Goal: Information Seeking & Learning: Learn about a topic

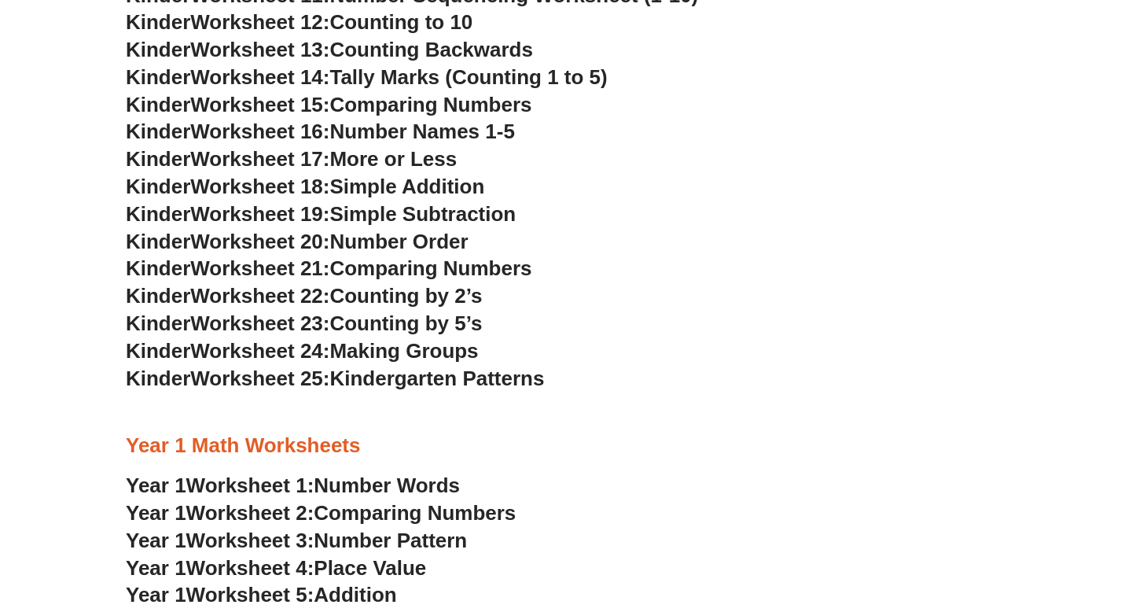
click at [237, 290] on span "Worksheet 22:" at bounding box center [259, 296] width 139 height 24
click at [325, 324] on span "Worksheet 23:" at bounding box center [259, 323] width 139 height 24
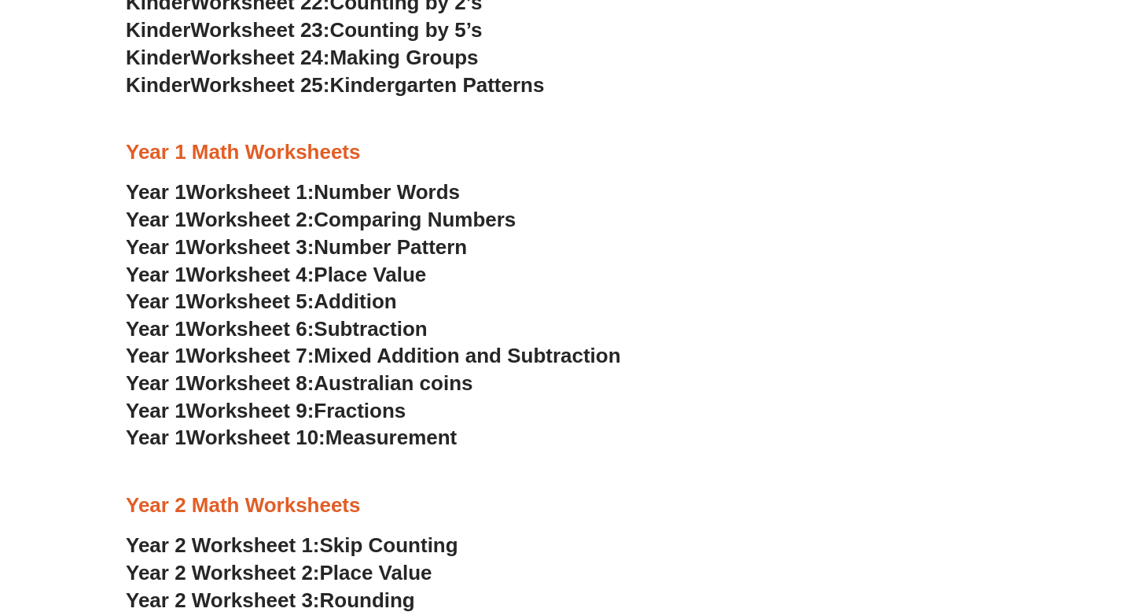
scroll to position [1193, 0]
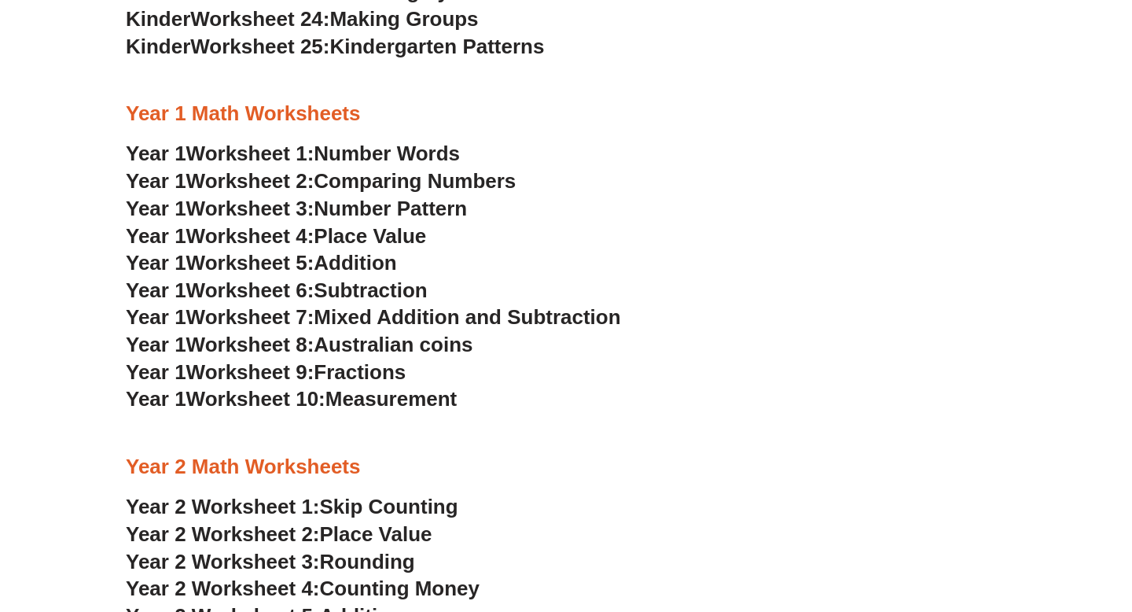
click at [337, 318] on span "Mixed Addition and Subtraction" at bounding box center [467, 317] width 307 height 24
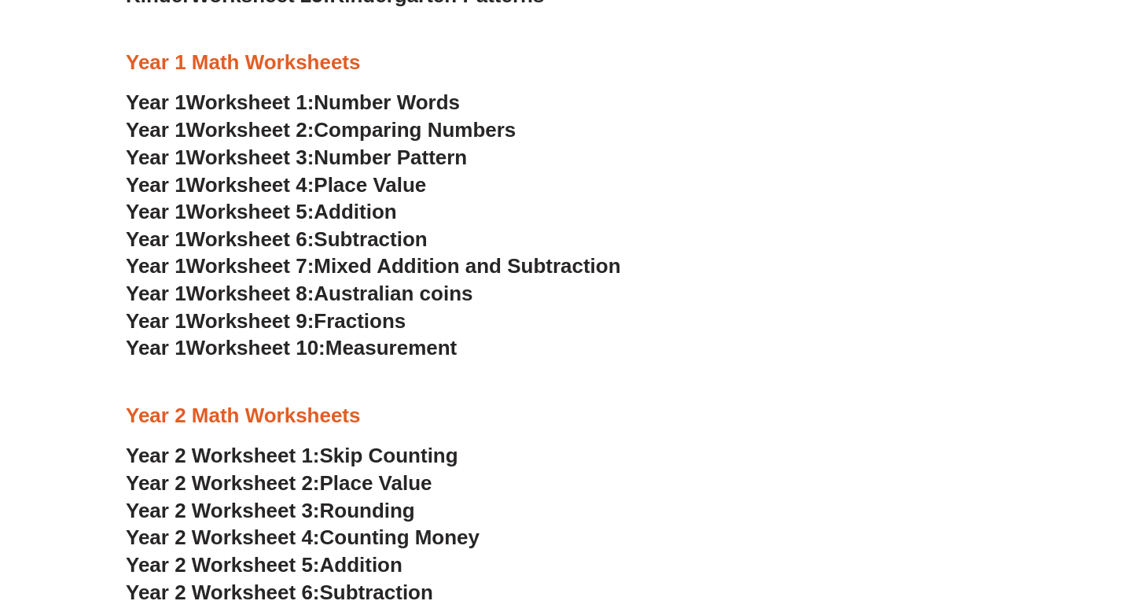
click at [379, 205] on span "Addition" at bounding box center [355, 212] width 83 height 24
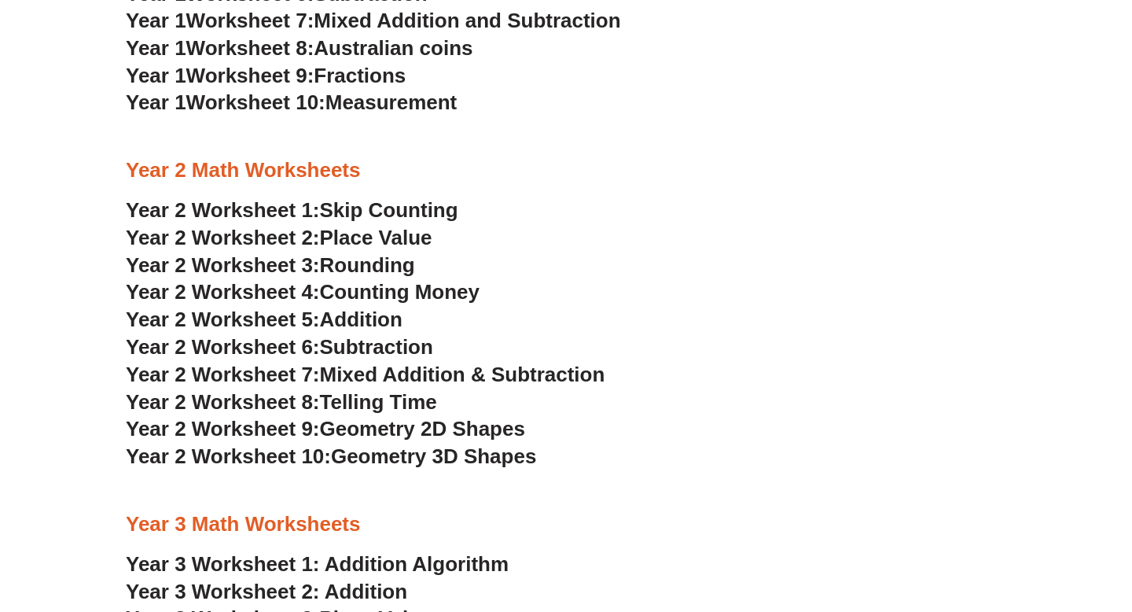
scroll to position [1503, 0]
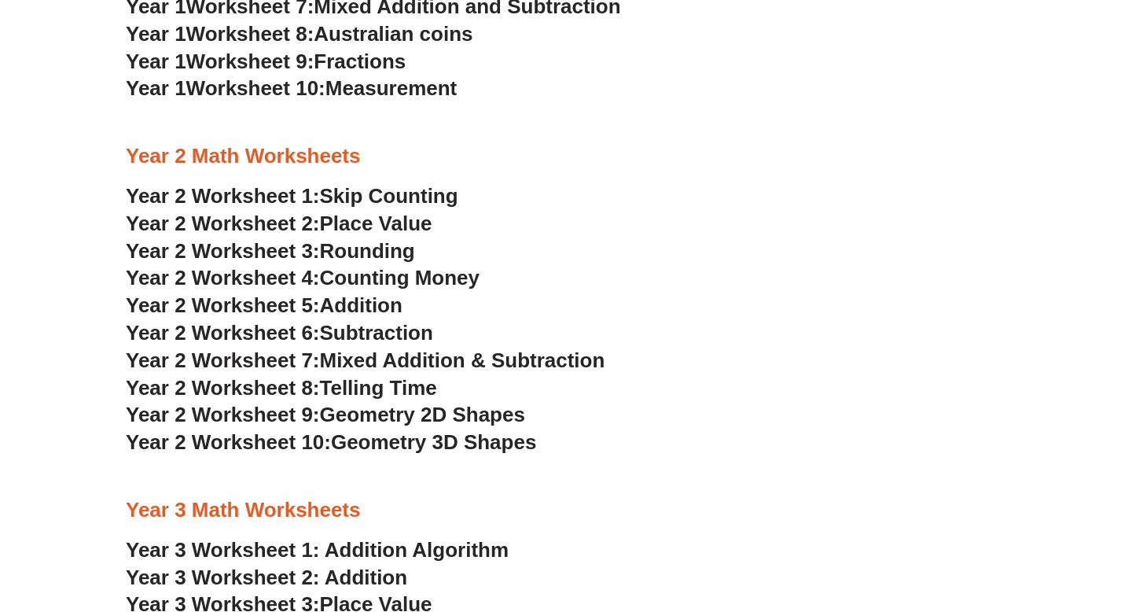
click at [393, 196] on span "Skip Counting" at bounding box center [389, 196] width 138 height 24
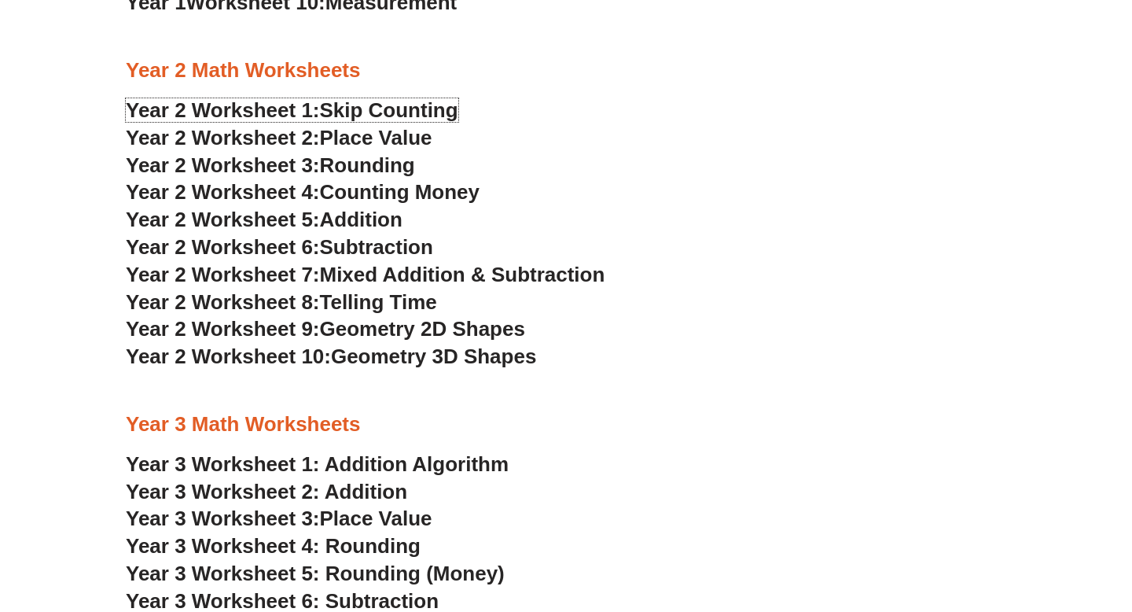
scroll to position [1614, 0]
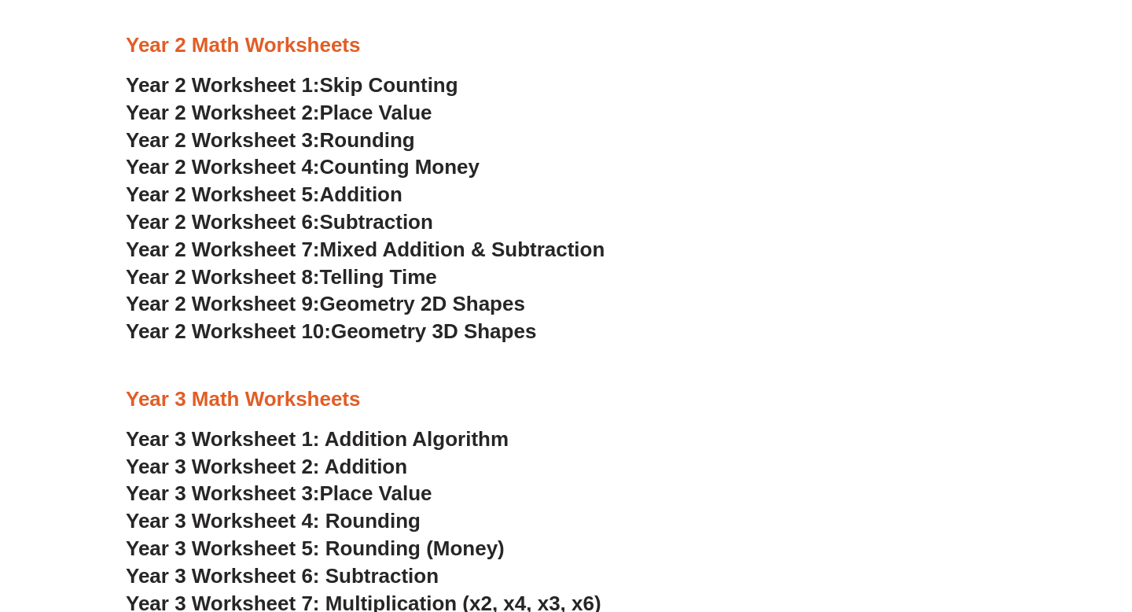
click at [385, 193] on span "Addition" at bounding box center [361, 194] width 83 height 24
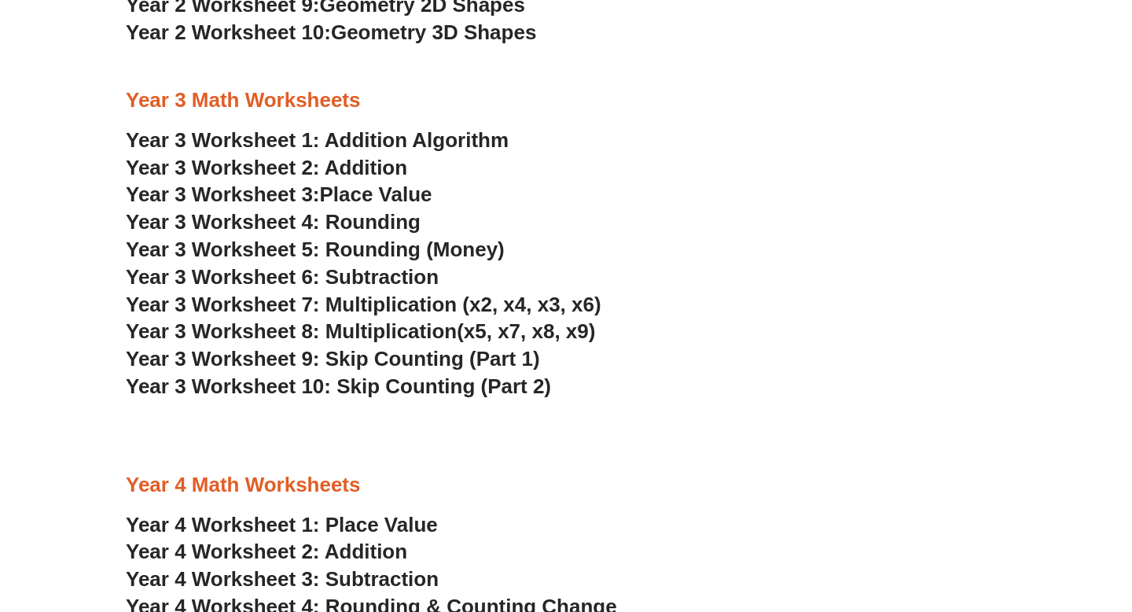
scroll to position [1927, 0]
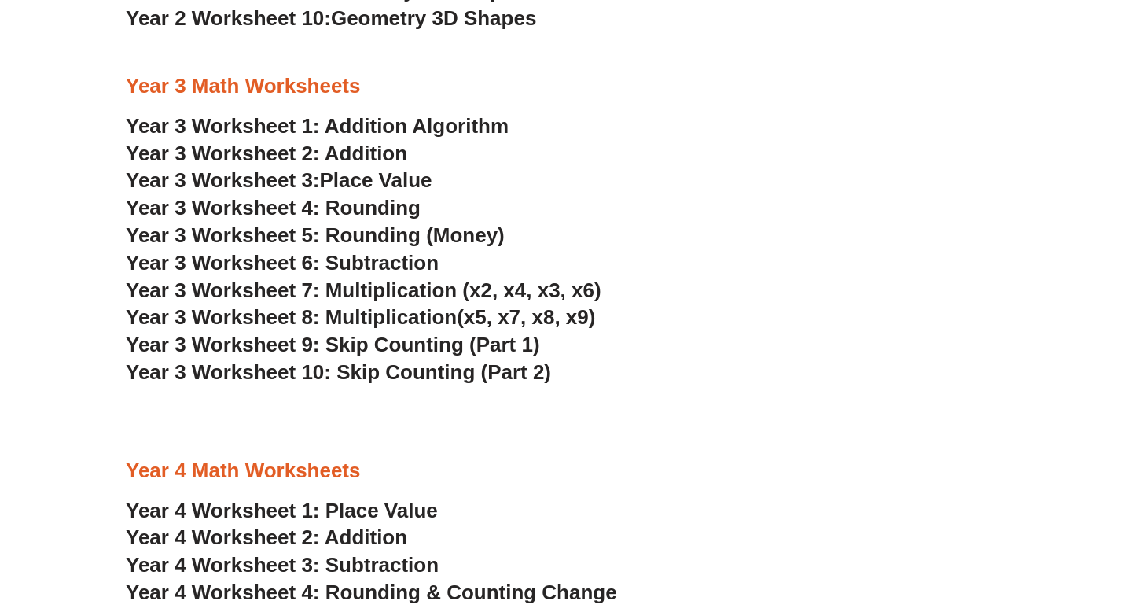
click at [409, 286] on span "Year 3 Worksheet 7: Multiplication (x2, x4, x3, x6)" at bounding box center [364, 290] width 476 height 24
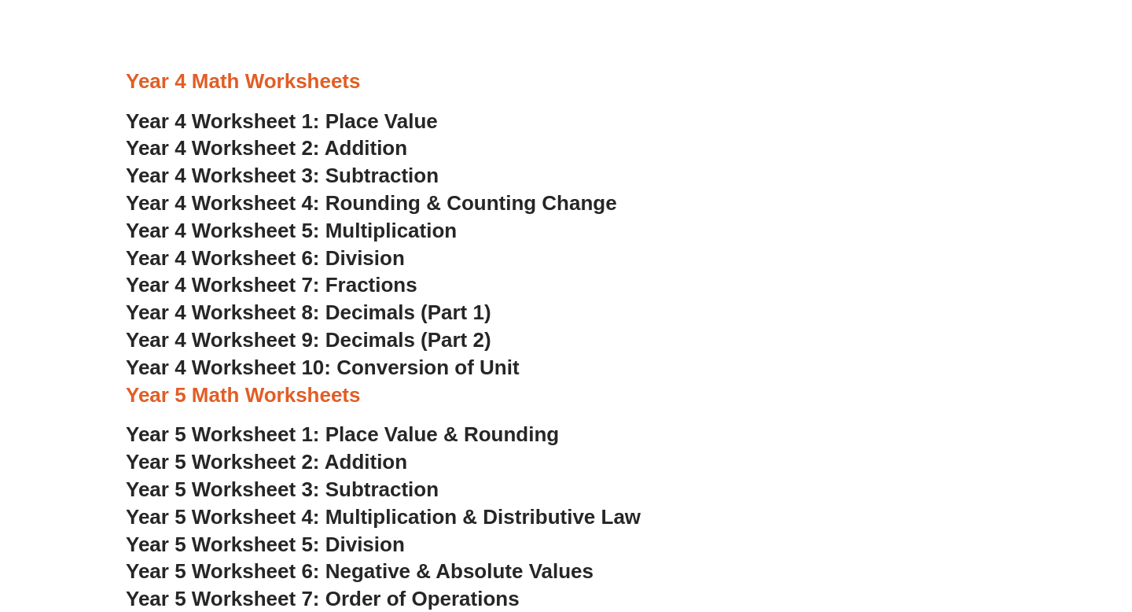
scroll to position [2317, 0]
click at [427, 230] on span "Year 4 Worksheet 5: Multiplication" at bounding box center [291, 230] width 331 height 24
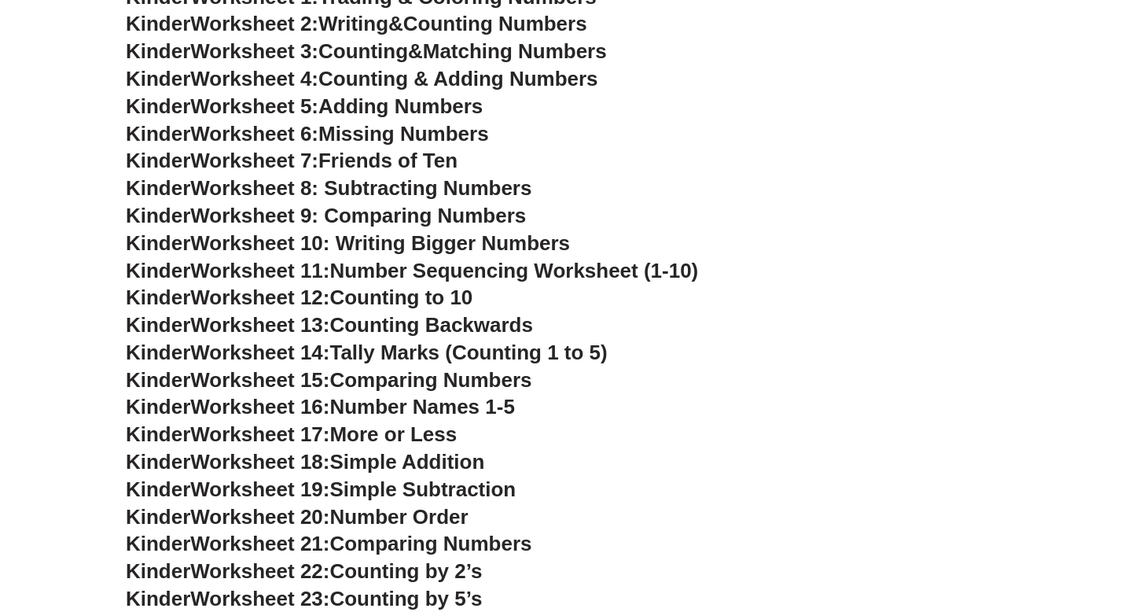
scroll to position [739, 0]
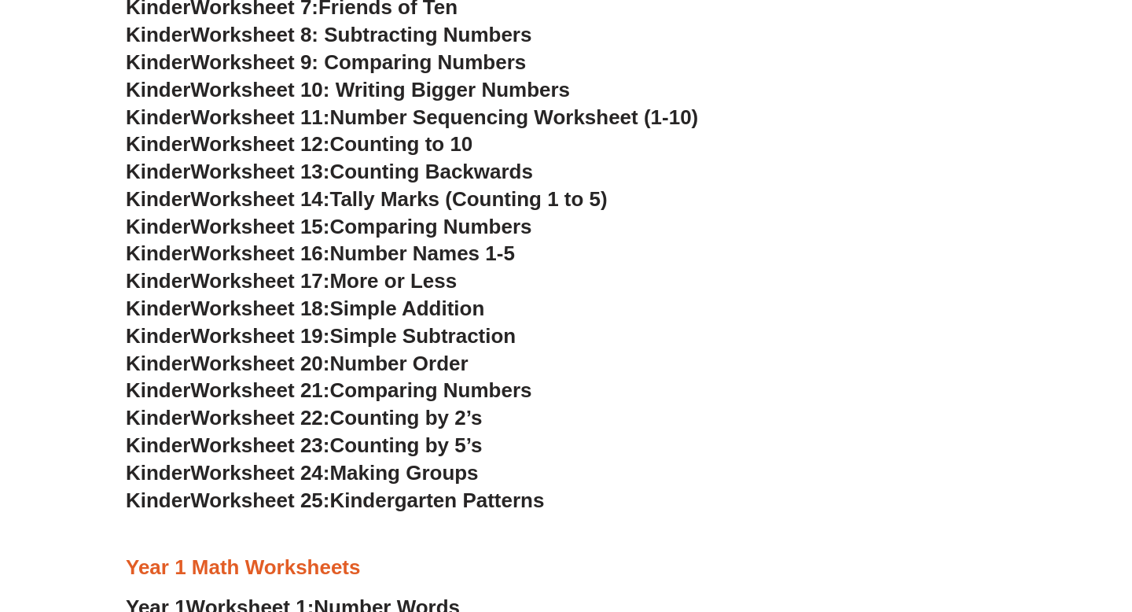
click at [405, 202] on span "Tally Marks (Counting 1 to 5)" at bounding box center [468, 199] width 278 height 24
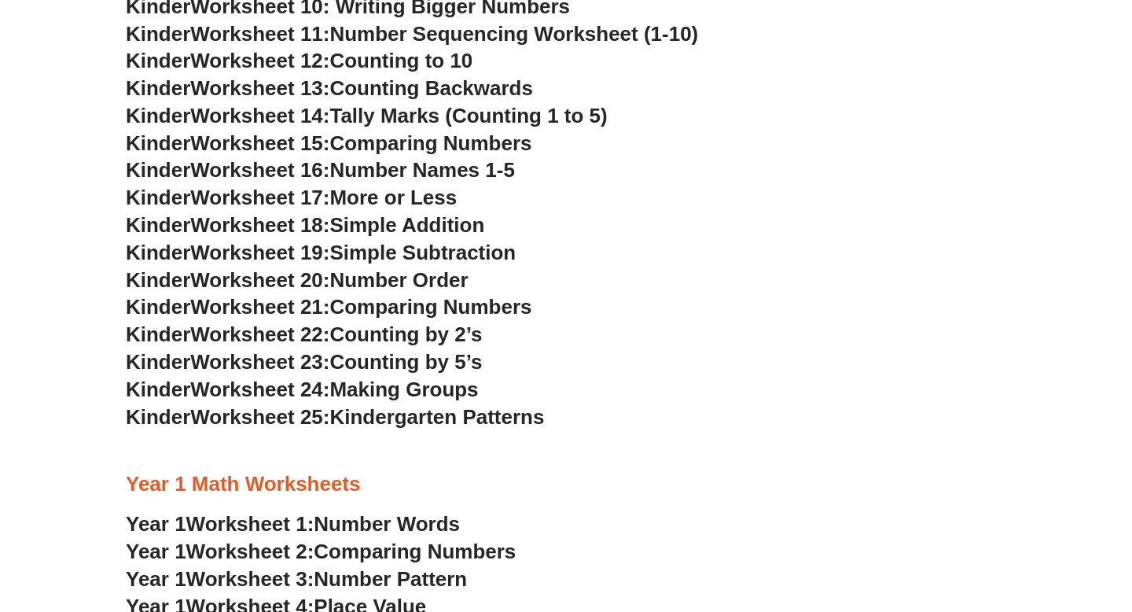
scroll to position [824, 0]
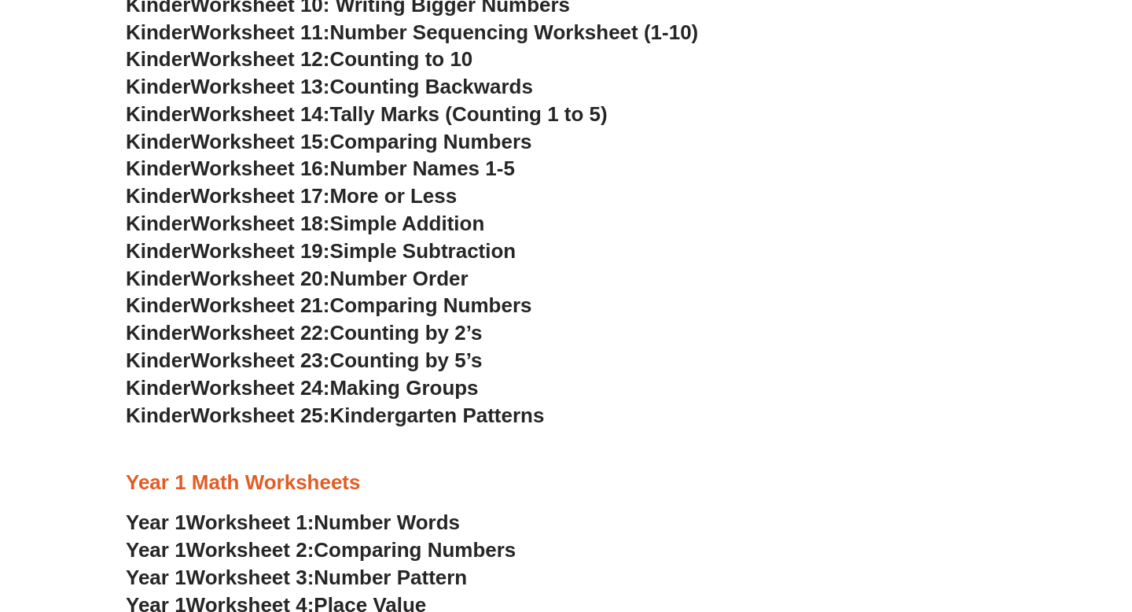
click at [253, 260] on span "Worksheet 19:" at bounding box center [259, 251] width 139 height 24
click at [363, 259] on span "Simple Subtraction" at bounding box center [422, 251] width 186 height 24
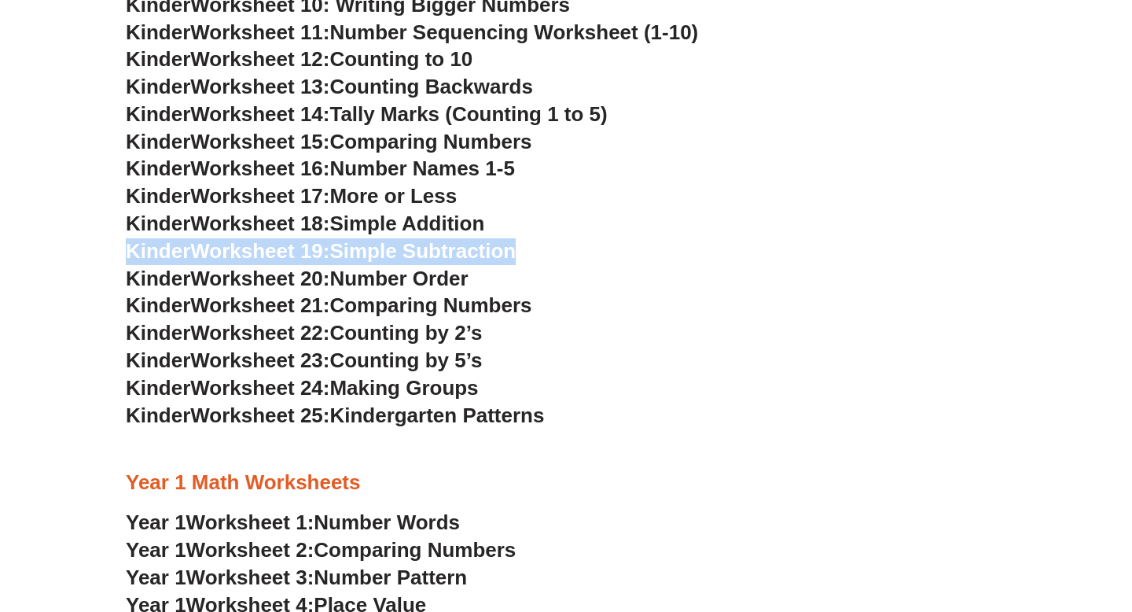
click at [363, 259] on span "Simple Subtraction" at bounding box center [422, 251] width 186 height 24
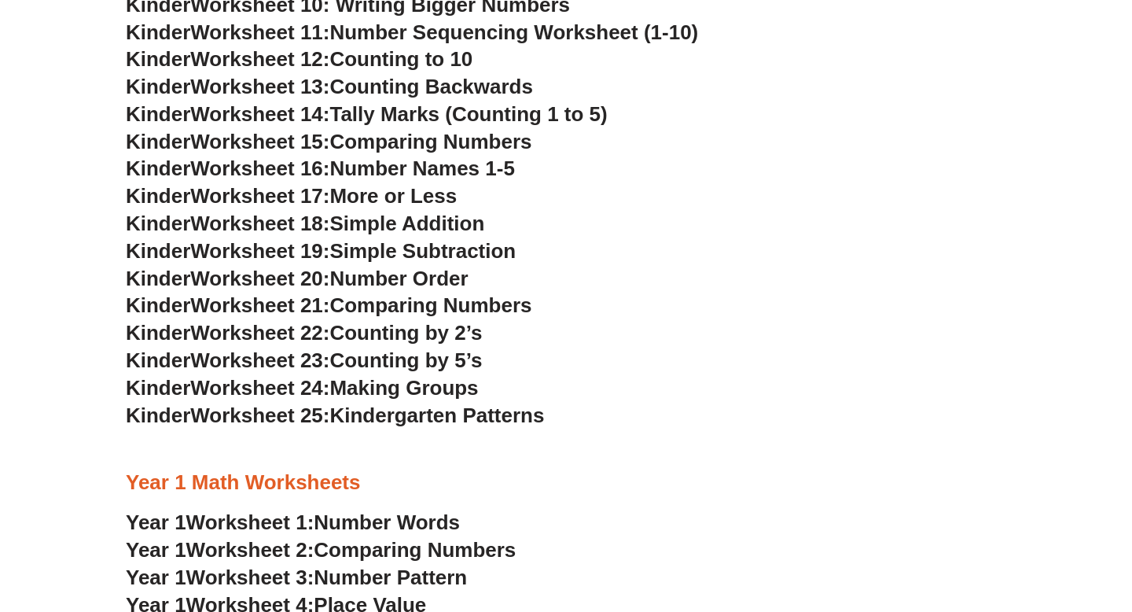
click at [365, 252] on span "Simple Subtraction" at bounding box center [422, 251] width 186 height 24
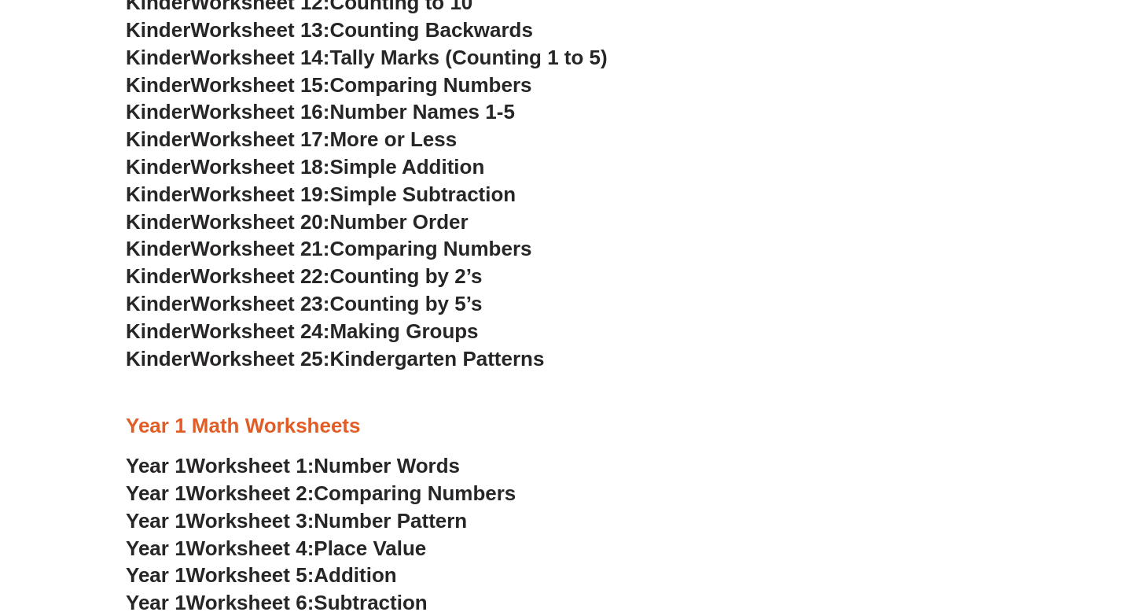
scroll to position [882, 0]
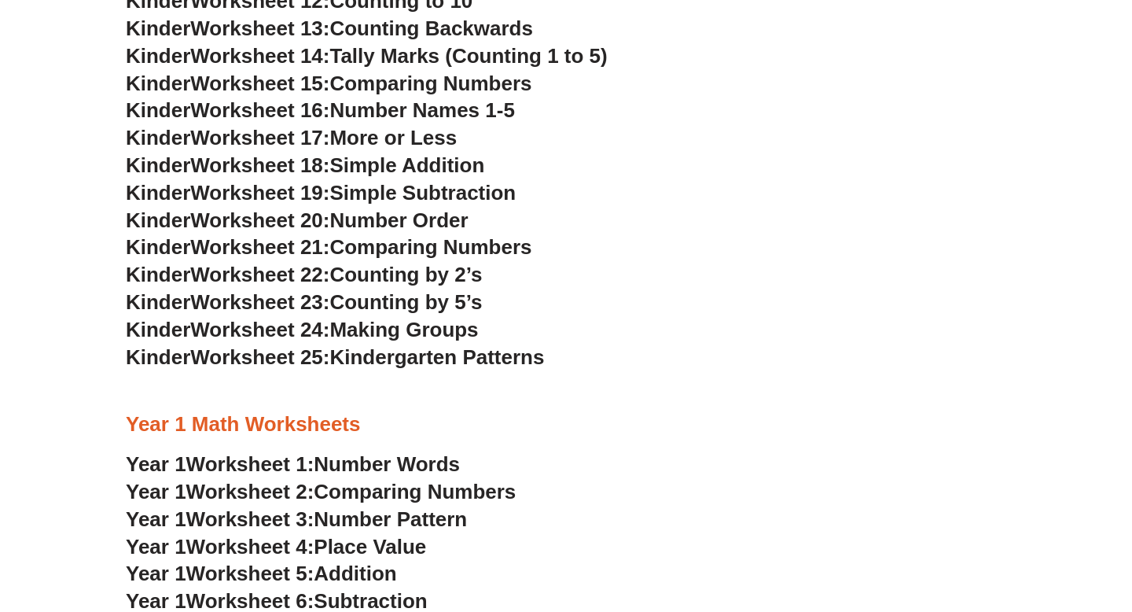
click at [369, 249] on span "Comparing Numbers" at bounding box center [430, 247] width 202 height 24
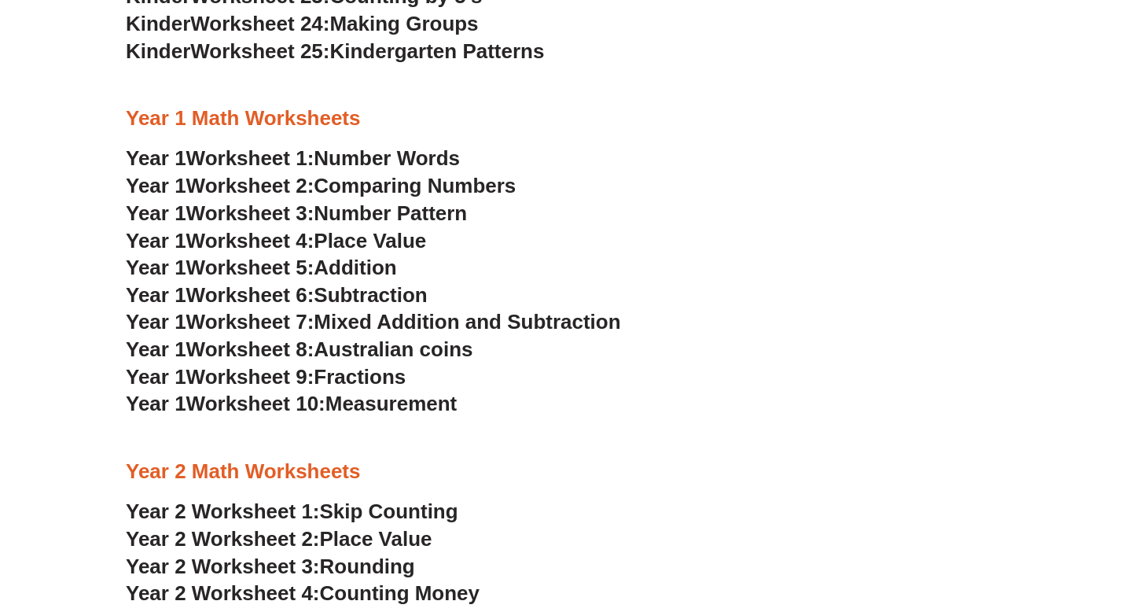
scroll to position [1073, 0]
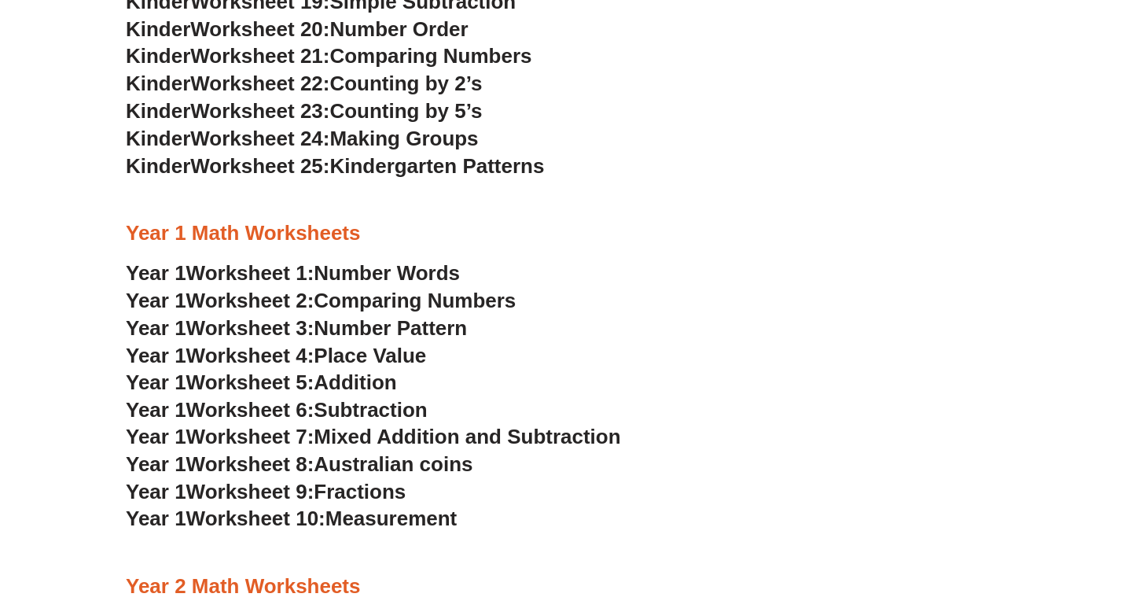
click at [329, 274] on span "Number Words" at bounding box center [387, 273] width 146 height 24
click at [307, 174] on span "Worksheet 25:" at bounding box center [259, 166] width 139 height 24
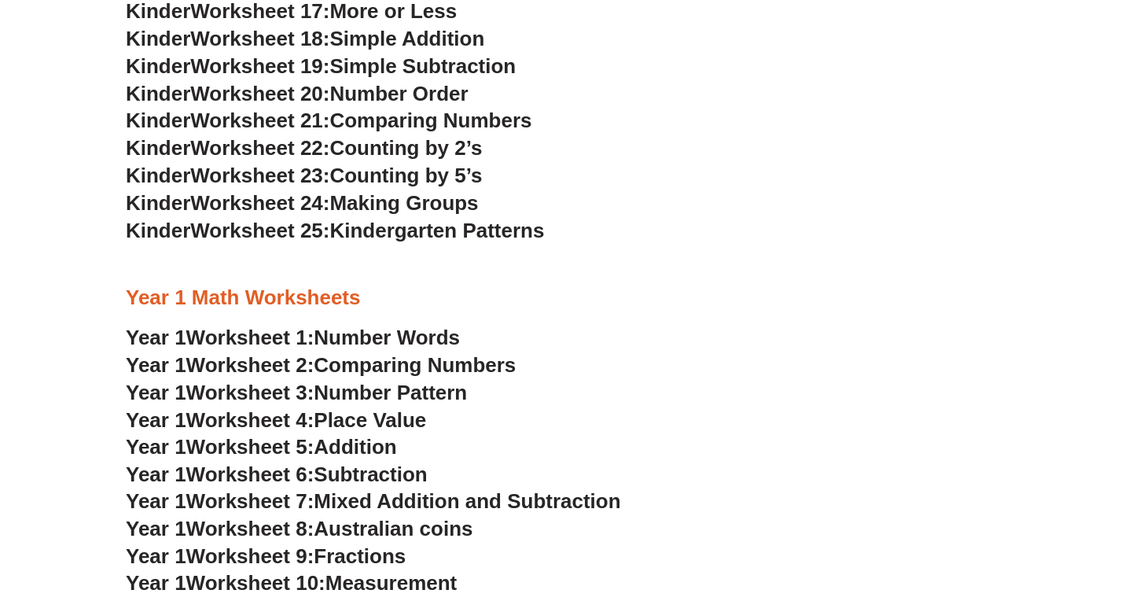
click at [309, 156] on span "Worksheet 22:" at bounding box center [259, 148] width 139 height 24
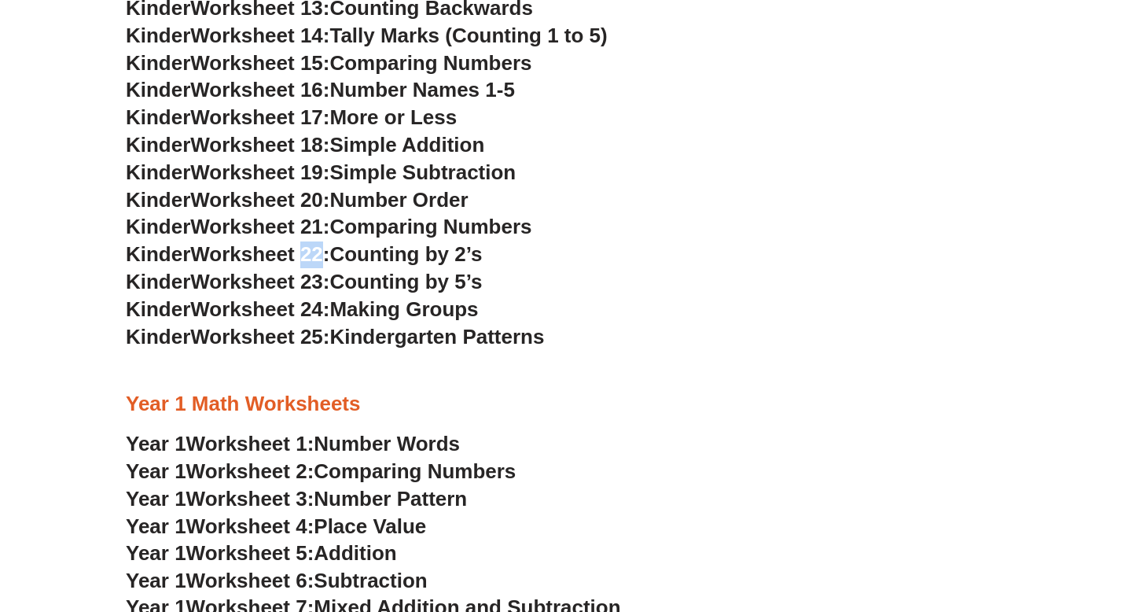
scroll to position [888, 0]
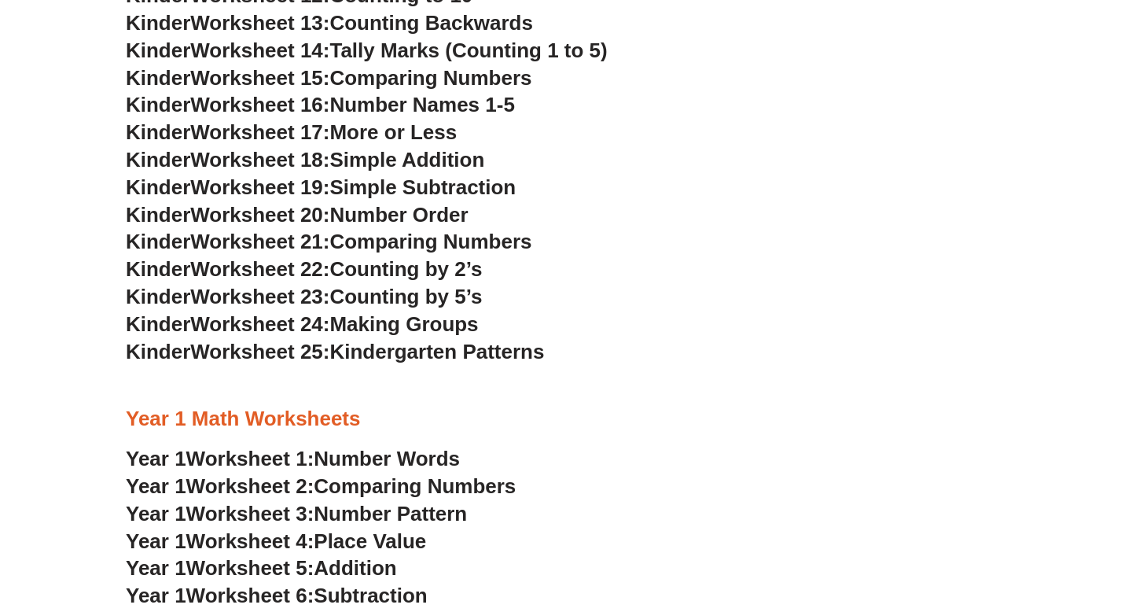
click at [304, 153] on span "Worksheet 18:" at bounding box center [259, 160] width 139 height 24
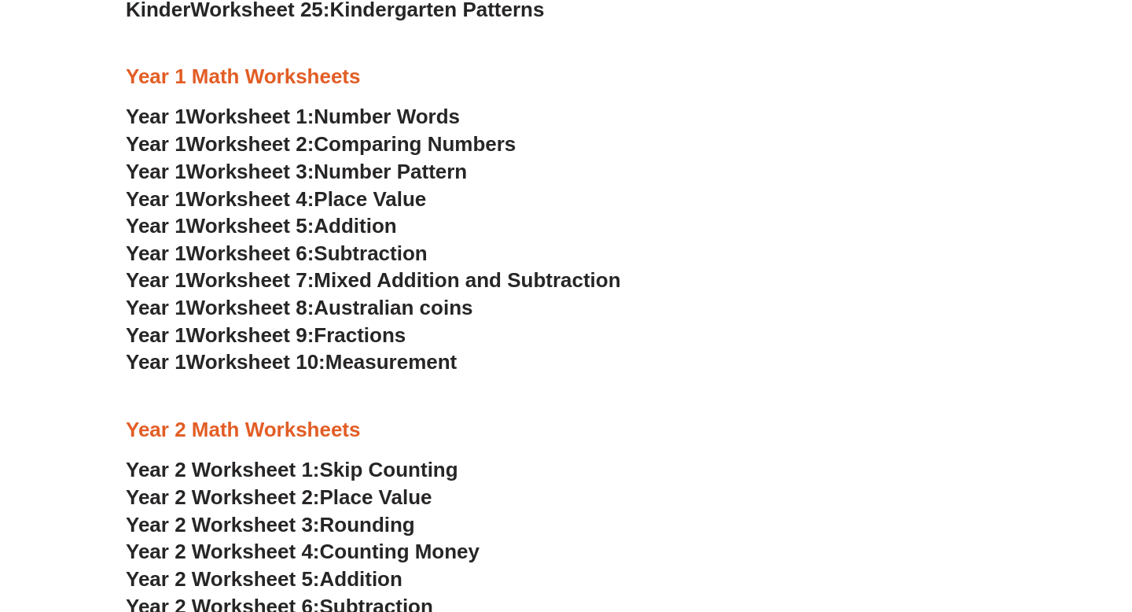
scroll to position [1234, 0]
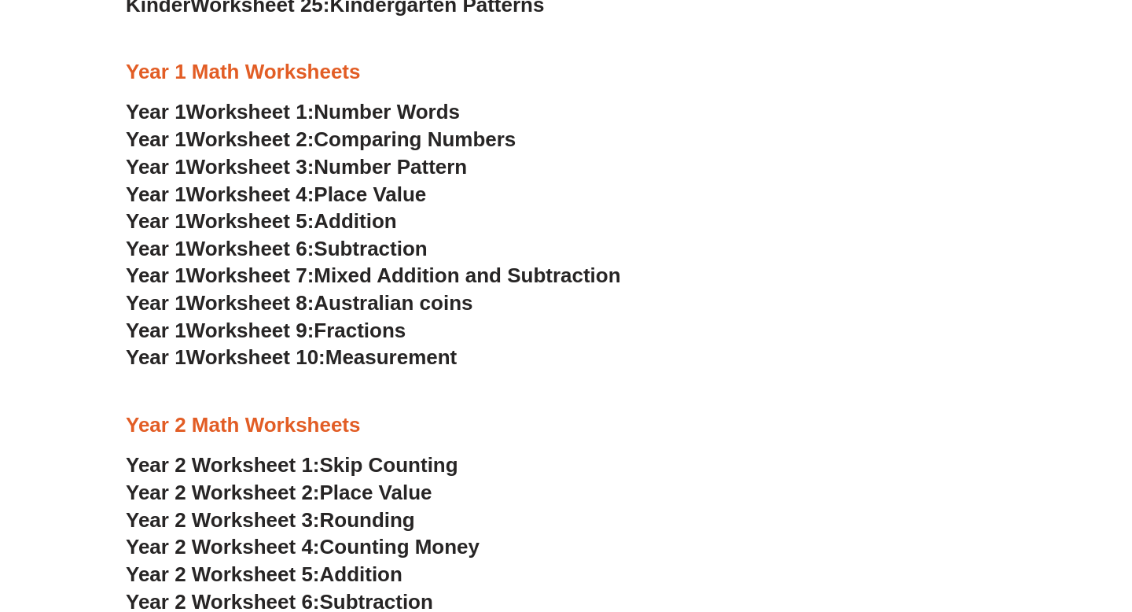
click at [314, 266] on span "Worksheet 7:" at bounding box center [250, 275] width 128 height 24
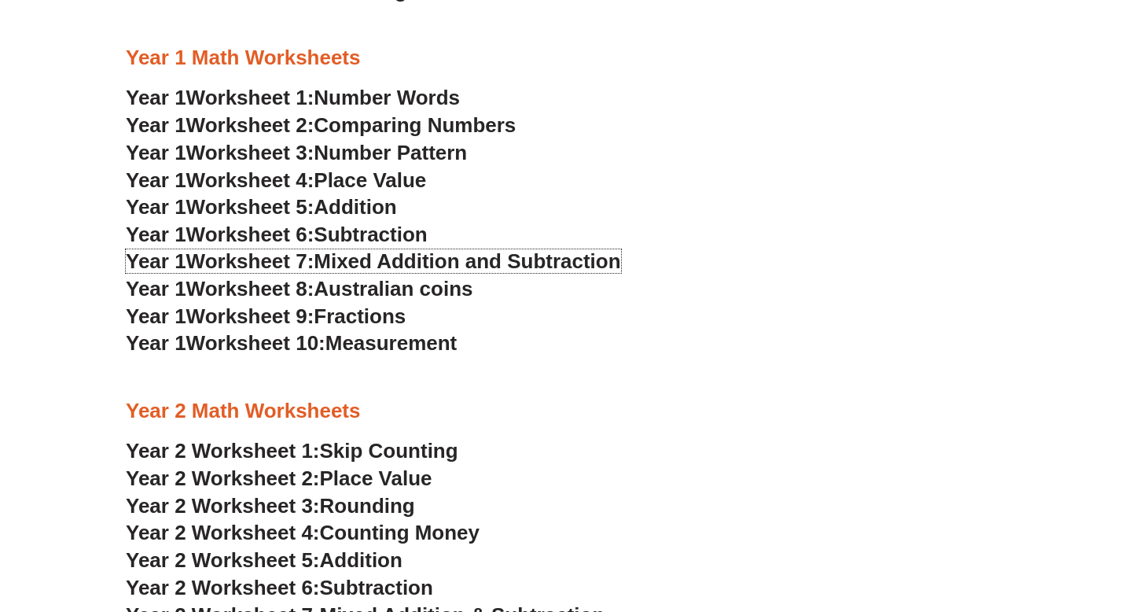
scroll to position [1255, 0]
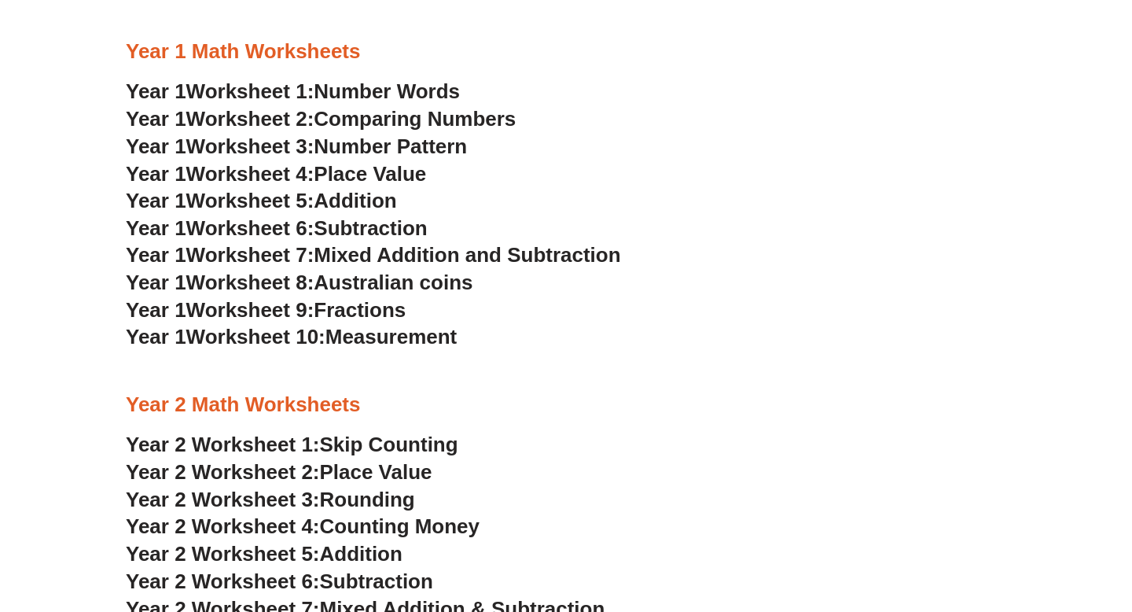
click at [385, 223] on span "Subtraction" at bounding box center [370, 228] width 113 height 24
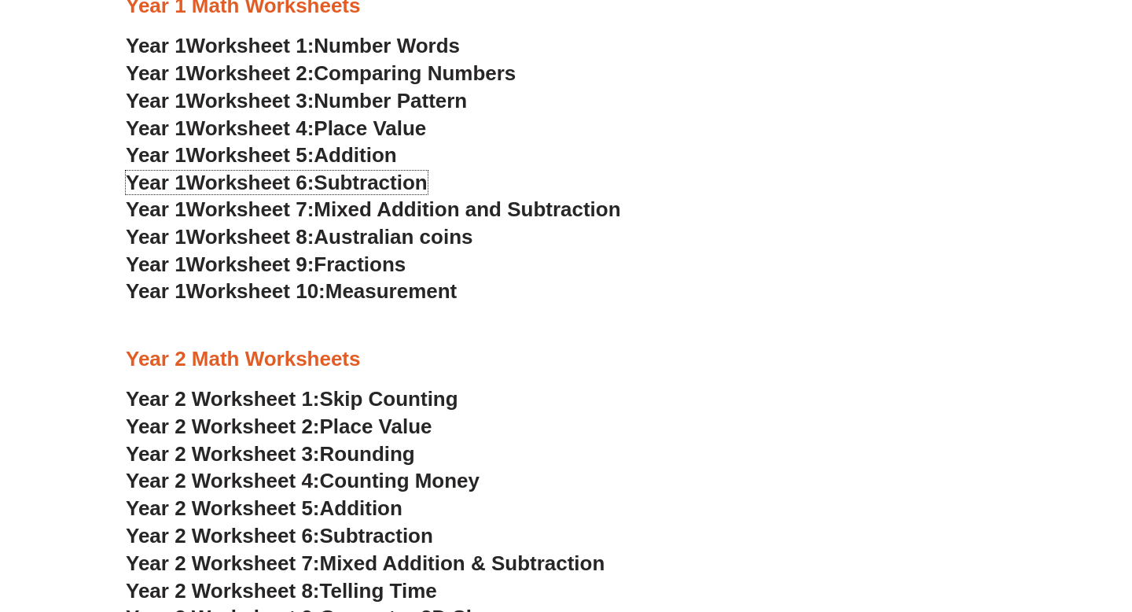
scroll to position [1319, 0]
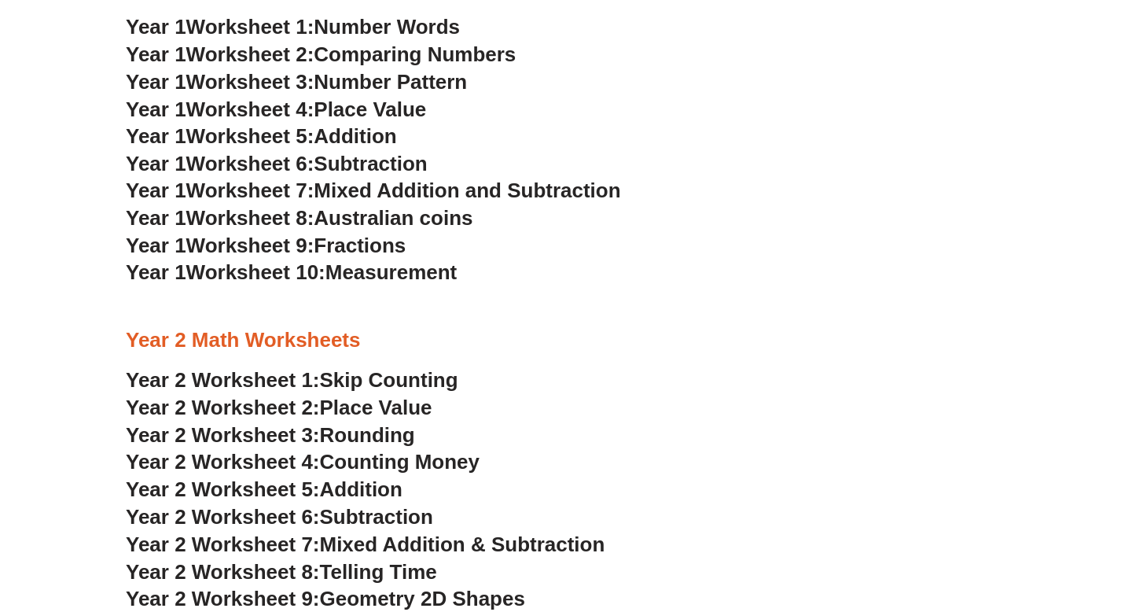
click at [440, 216] on span "Australian coins" at bounding box center [393, 218] width 159 height 24
